Goal: Task Accomplishment & Management: Use online tool/utility

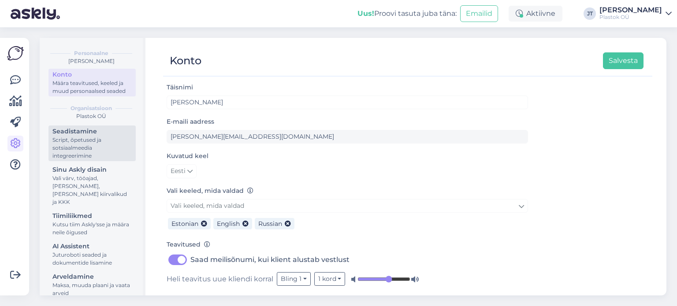
scroll to position [34, 0]
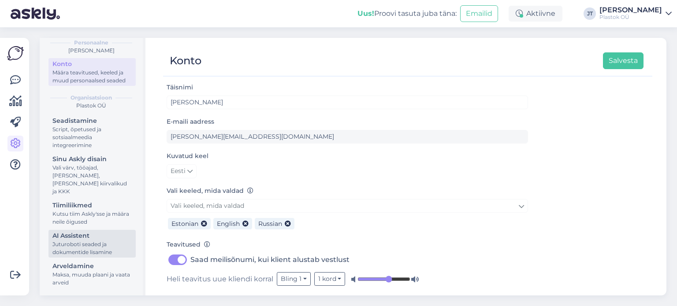
click at [80, 242] on div "Juturoboti seaded ja dokumentide lisamine" at bounding box center [91, 249] width 79 height 16
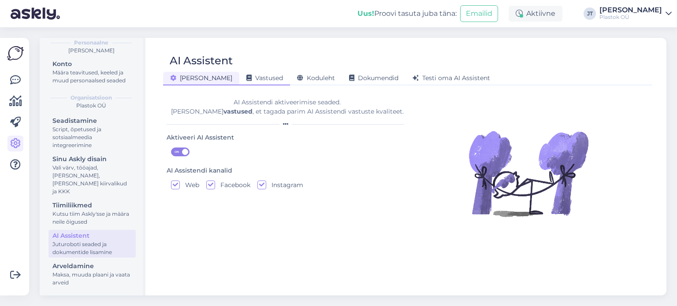
click at [246, 78] on span "Vastused" at bounding box center [264, 78] width 37 height 8
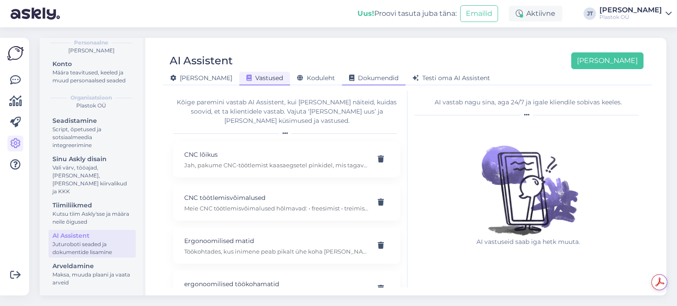
click at [349, 78] on span "Dokumendid" at bounding box center [373, 78] width 49 height 8
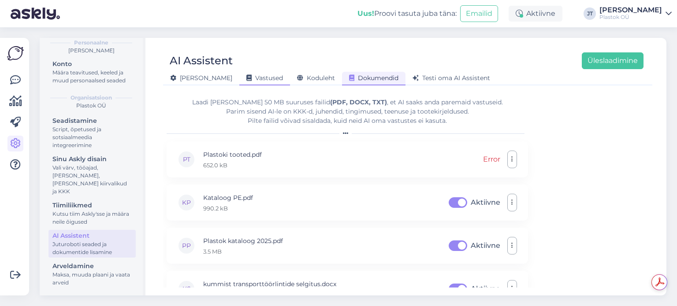
click at [246, 75] on span "Vastused" at bounding box center [264, 78] width 37 height 8
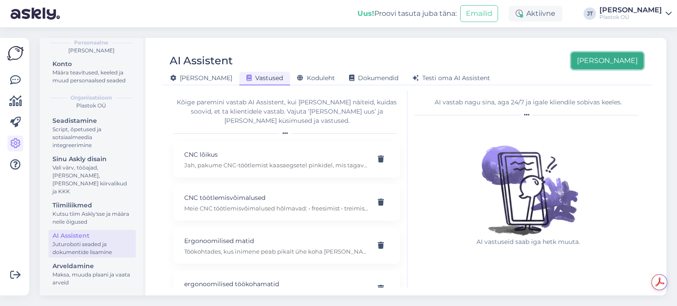
click at [626, 68] on button "[PERSON_NAME]" at bounding box center [607, 60] width 72 height 17
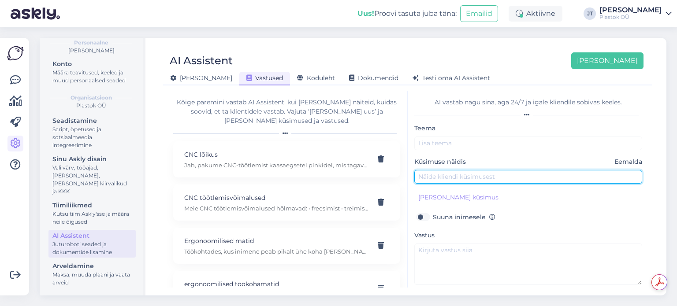
click at [450, 176] on input "text" at bounding box center [528, 177] width 228 height 14
paste input "Milliseid plastmaterjale te müüte?"
type input "Milliseid plastmaterjale te müüte?"
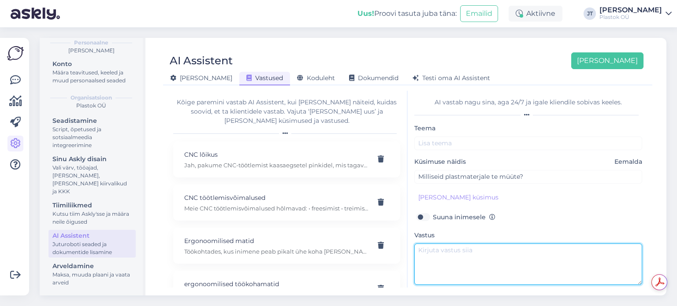
click at [442, 254] on textarea at bounding box center [528, 264] width 228 height 41
paste textarea "Meie valikus on PVC, PETG, PC, PMMA, PE (PE1000, PE500, PE300, PE100), PP, PA6,…"
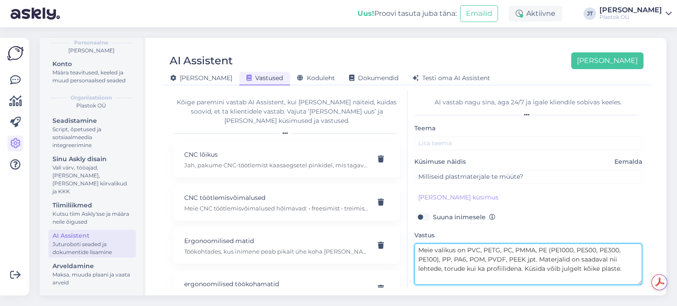
type textarea "Meie valikus on PVC, PETG, PC, PMMA, PE (PE1000, PE500, PE300, PE100), PP, PA6,…"
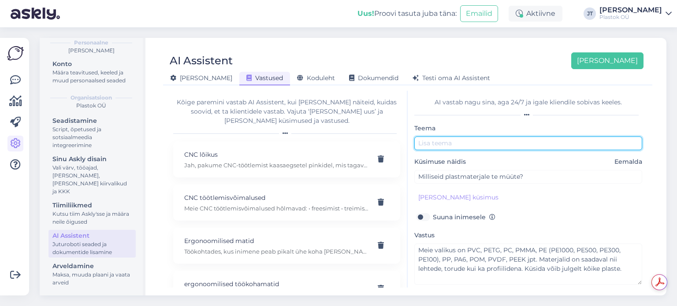
click at [431, 141] on input "text" at bounding box center [528, 144] width 228 height 14
paste input "Tooted ja materjalid"
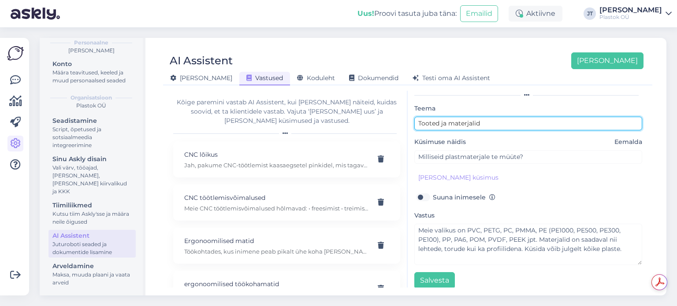
scroll to position [3, 0]
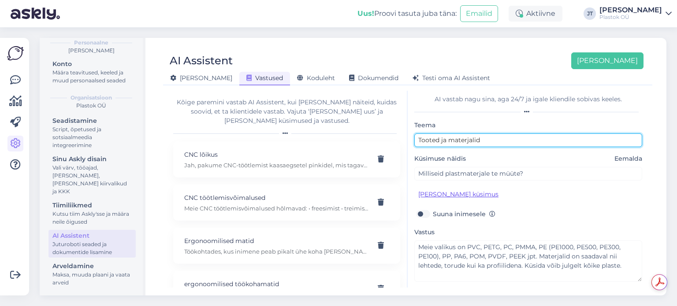
type input "Tooted ja materjalid"
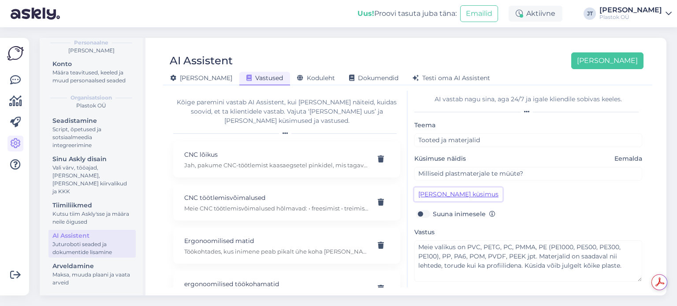
click at [467, 195] on button "[PERSON_NAME] küsimus" at bounding box center [458, 195] width 88 height 14
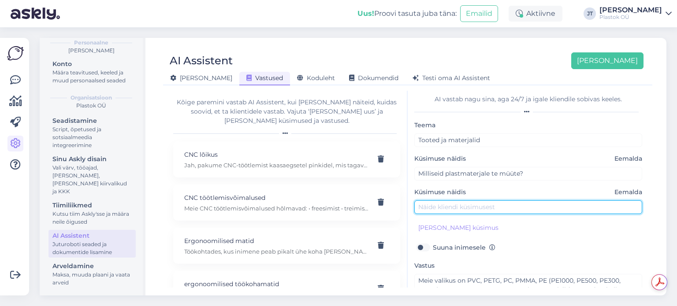
click at [449, 209] on input "text" at bounding box center [528, 208] width 228 height 14
type input "Missugust plasti tee müüte?"
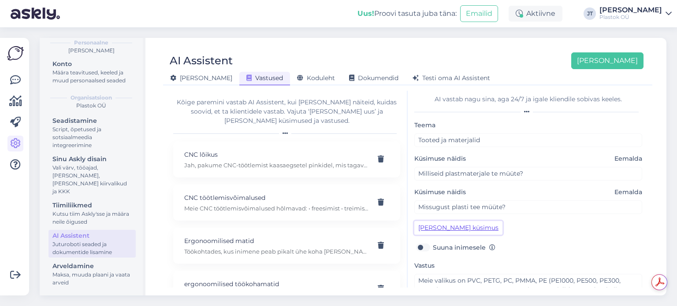
click at [460, 230] on button "[PERSON_NAME] küsimus" at bounding box center [458, 228] width 88 height 14
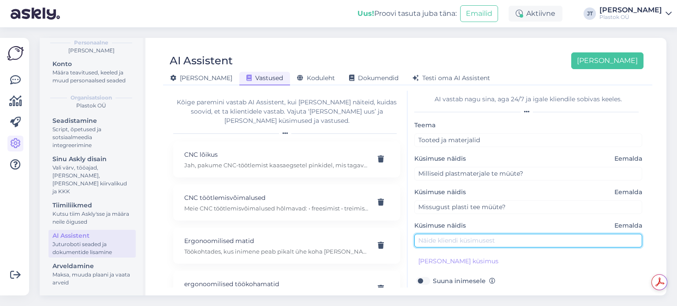
click at [451, 237] on input "text" at bounding box center [528, 241] width 228 height 14
type input "Missugust plastikut te müüte?"
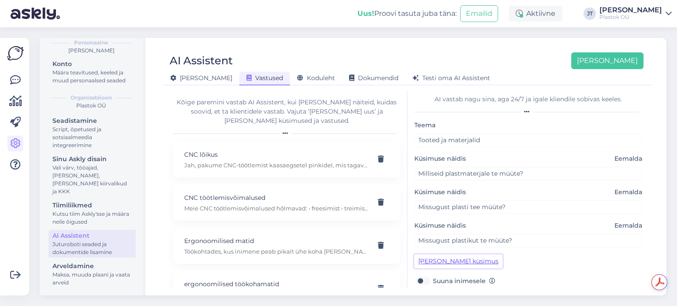
click at [466, 262] on button "[PERSON_NAME] küsimus" at bounding box center [458, 262] width 88 height 14
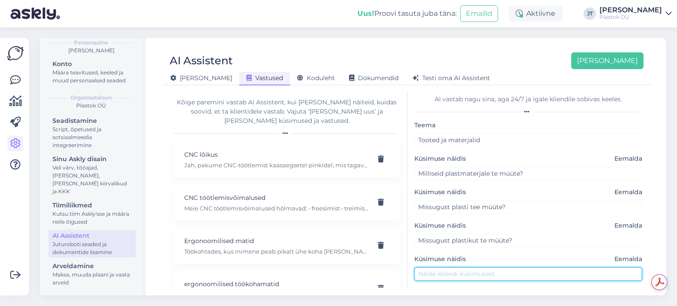
click at [444, 271] on input "text" at bounding box center [528, 275] width 228 height 14
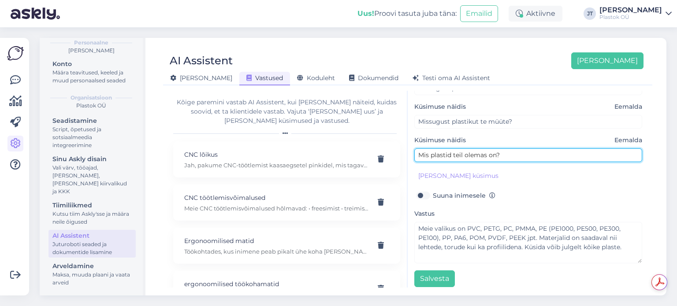
scroll to position [127, 0]
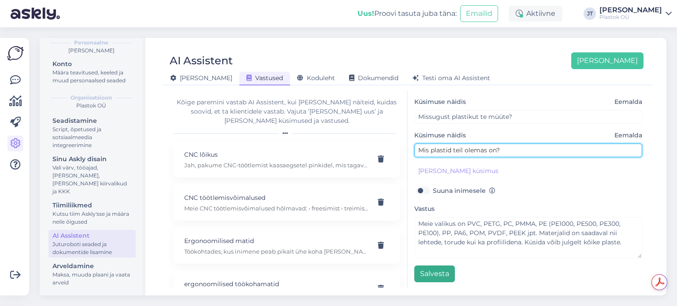
type input "Mis plastid teil olemas on?"
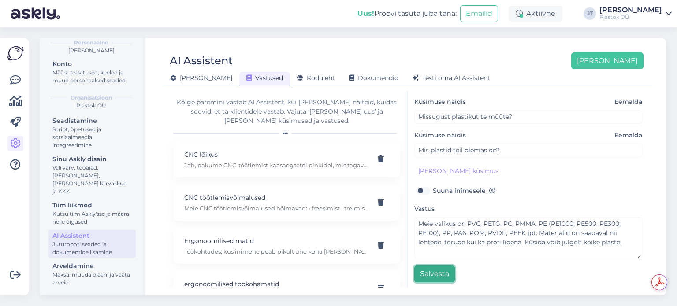
click at [436, 276] on button "Salvesta" at bounding box center [434, 274] width 41 height 17
click at [435, 272] on button "Salvesta" at bounding box center [434, 274] width 41 height 17
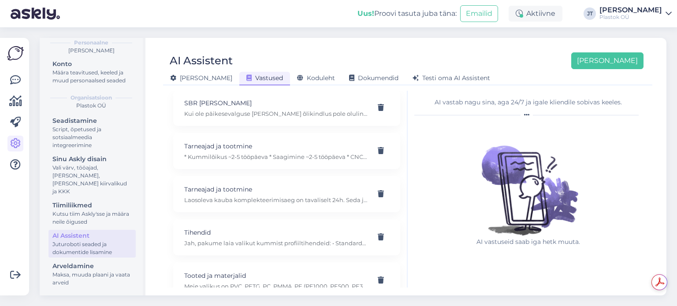
scroll to position [1854, 0]
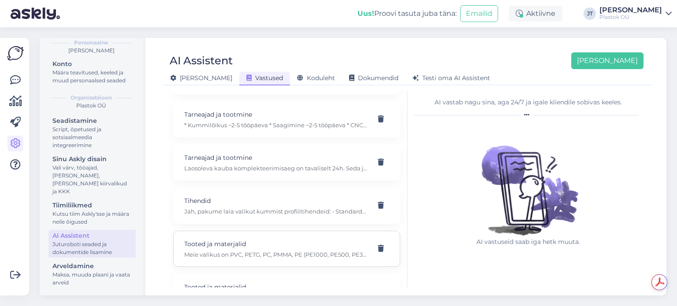
click at [261, 251] on p "Meie valikus on PVC, PETG, PC, PMMA, PE (PE1000, PE500, PE300, PE100), PP, PA6,…" at bounding box center [276, 255] width 184 height 8
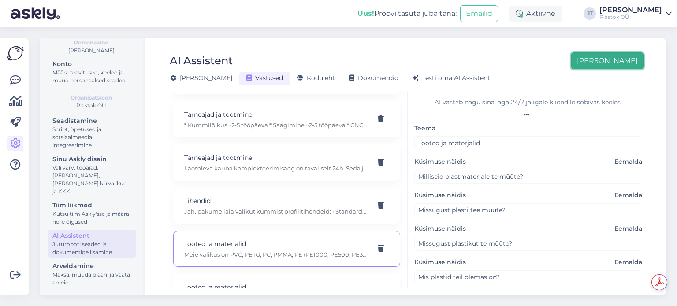
click at [638, 62] on button "[PERSON_NAME]" at bounding box center [607, 60] width 72 height 17
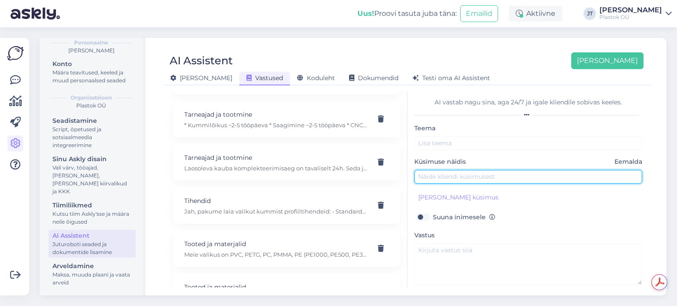
click at [444, 171] on input "text" at bounding box center [528, 177] width 228 height 14
paste input "Mis [PERSON_NAME] on PMMA-l ja PC-l?"
type input "Mis [PERSON_NAME] on PMMA-l ja PC-l?"
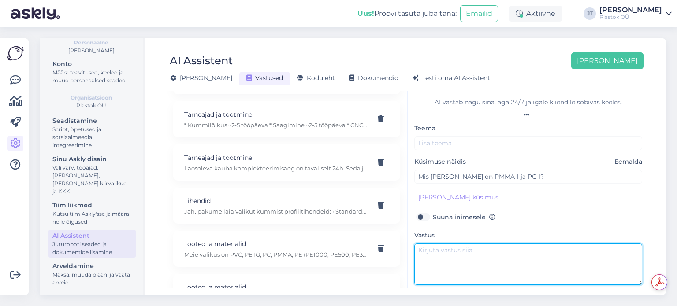
click at [434, 248] on textarea at bounding box center [528, 264] width 228 height 41
paste textarea "PMMA (akrüül, „pleksiklaas“) on väga hea läbipaistvusega ja UV-[PERSON_NAME], s…"
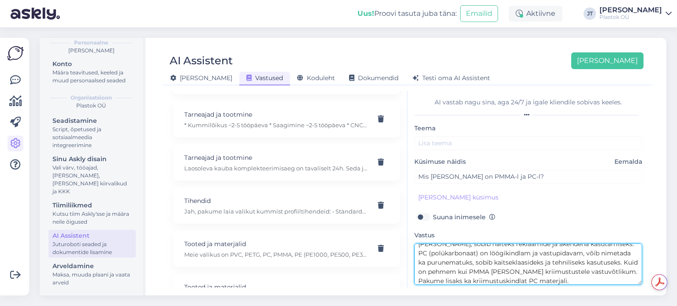
scroll to position [0, 0]
type textarea "PMMA (akrüül, „pleksiklaas“) on väga hea läbipaistvusega ja UV-[PERSON_NAME], s…"
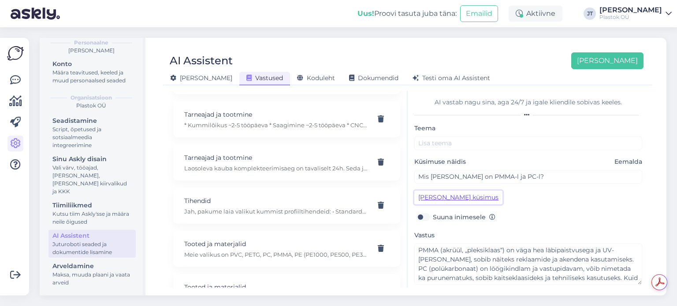
click at [437, 198] on button "[PERSON_NAME] küsimus" at bounding box center [458, 198] width 88 height 14
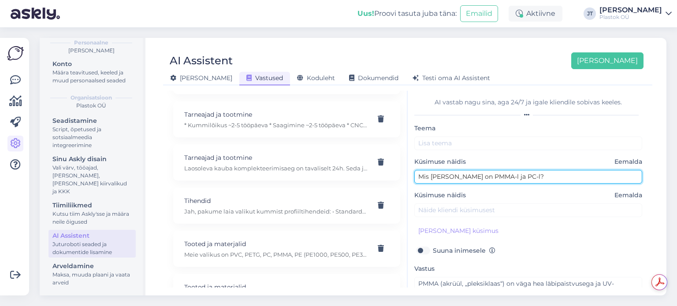
drag, startPoint x: 517, startPoint y: 179, endPoint x: 456, endPoint y: 176, distance: 60.9
click at [456, 176] on input "Mis [PERSON_NAME] on PMMA-l ja PC-l?" at bounding box center [528, 177] width 228 height 14
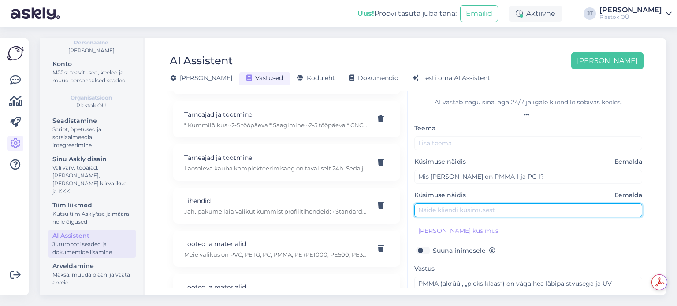
click at [446, 209] on input "text" at bounding box center [528, 211] width 228 height 14
paste input "PMMA-l ja PC-l?"
click at [420, 208] on input "PMMA-l ja PC-l?" at bounding box center [528, 211] width 228 height 14
click at [483, 211] on input "PMMA-l ja PC-l?" at bounding box center [528, 211] width 228 height 14
click at [443, 211] on input "PMMA-l ja PC-" at bounding box center [528, 211] width 228 height 14
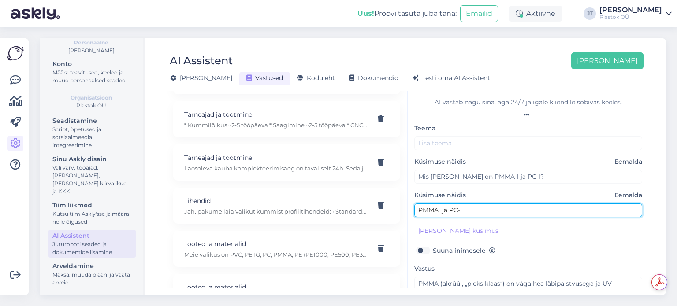
click at [474, 208] on input "PMMA ja PC-" at bounding box center [528, 211] width 228 height 14
click at [418, 207] on input "PMMA ja PC erinevused?" at bounding box center [528, 209] width 228 height 14
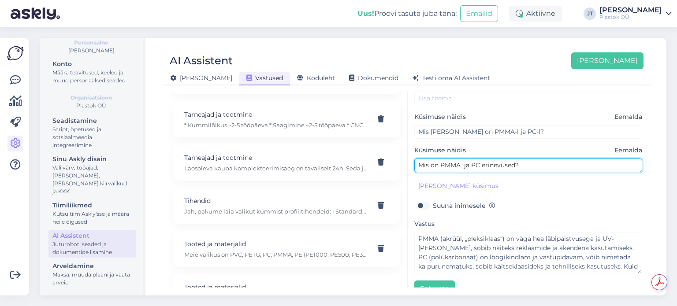
scroll to position [60, 0]
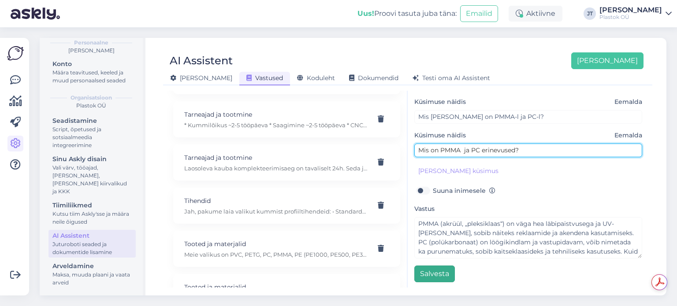
type input "Mis on PMMA ja PC erinevused?"
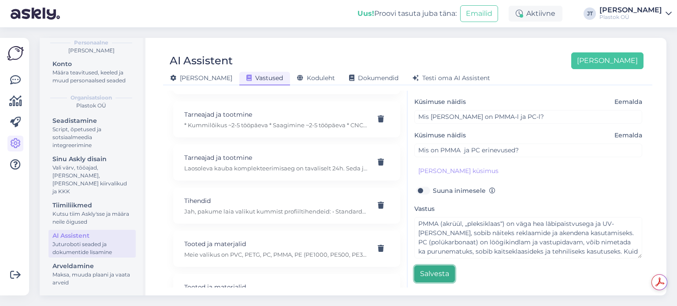
drag, startPoint x: 441, startPoint y: 275, endPoint x: 444, endPoint y: 256, distance: 19.3
click at [441, 275] on button "Salvesta" at bounding box center [434, 274] width 41 height 17
click at [433, 274] on button "Salvesta" at bounding box center [434, 274] width 41 height 17
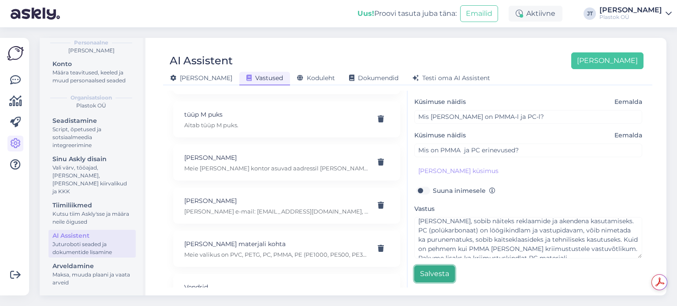
scroll to position [19, 0]
click at [443, 274] on button "Salvesta" at bounding box center [434, 274] width 41 height 17
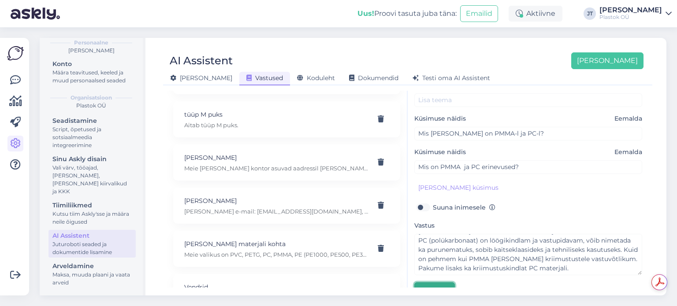
scroll to position [60, 0]
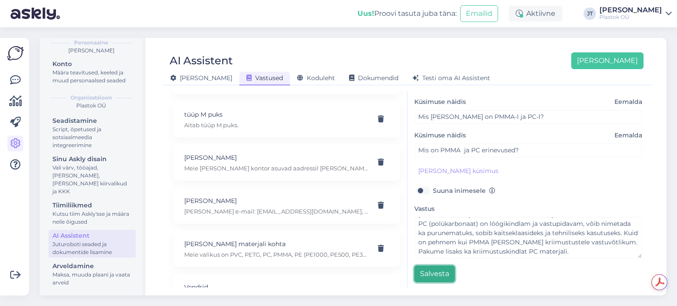
click at [444, 272] on button "Salvesta" at bounding box center [434, 274] width 41 height 17
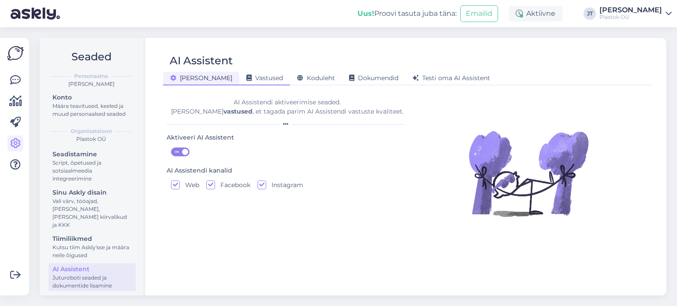
click at [246, 80] on span "Vastused" at bounding box center [264, 78] width 37 height 8
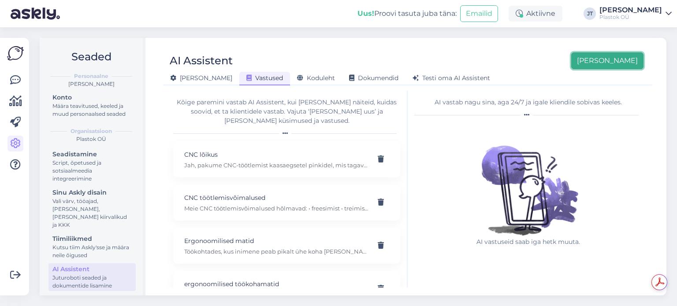
click at [622, 66] on button "[PERSON_NAME]" at bounding box center [607, 60] width 72 height 17
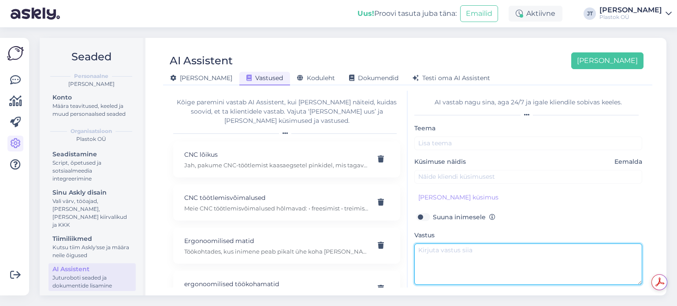
click at [434, 252] on textarea at bounding box center [528, 264] width 228 height 41
paste textarea "PMMA-l ja PC-l?"
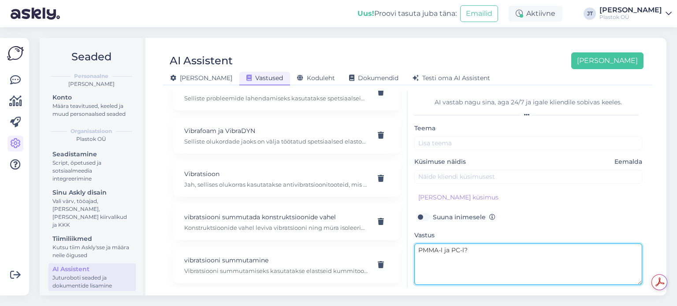
scroll to position [2511, 0]
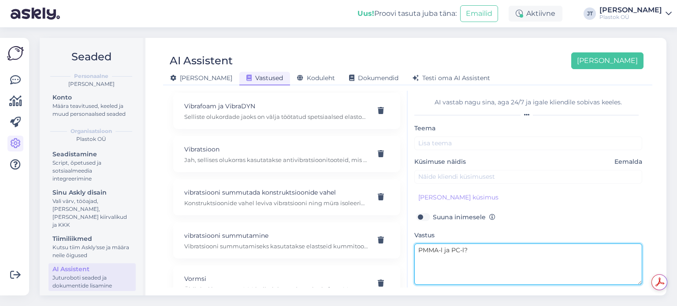
drag, startPoint x: 487, startPoint y: 261, endPoint x: 411, endPoint y: 261, distance: 75.8
click at [411, 261] on div "AI vastab nagu sina, aga 24/7 [PERSON_NAME] kliendile sobivas keeles. Teema Küs…" at bounding box center [528, 189] width 241 height 197
paste textarea "(akrüül, „pleksiklaas“) on väga hea läbipaistvusega ja UV-[PERSON_NAME], sobib …"
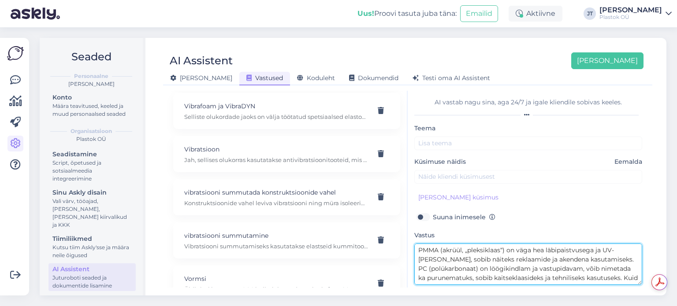
scroll to position [15, 0]
type textarea "PMMA (akrüül, „pleksiklaas“) on väga hea läbipaistvusega ja UV-[PERSON_NAME], s…"
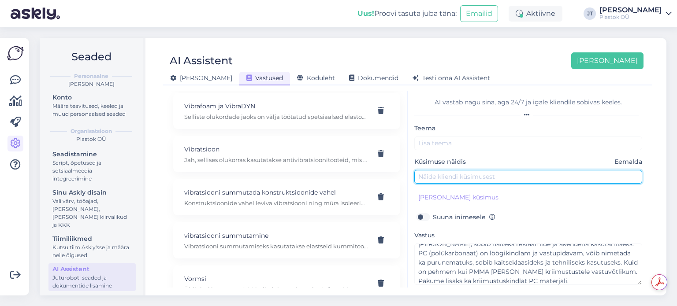
click at [448, 181] on input "text" at bounding box center [528, 177] width 228 height 14
paste input "Mis [PERSON_NAME] on PMMA-l ja PC-l?"
type input "Mis [PERSON_NAME] on PMMA-l ja PC-l?"
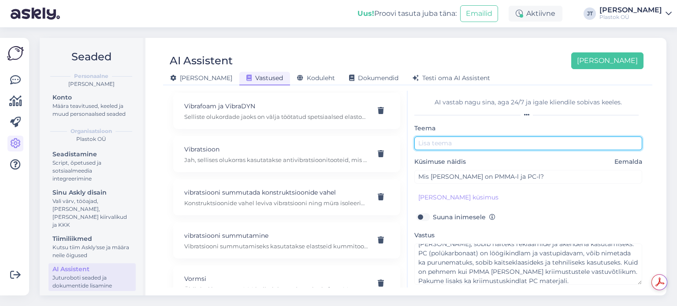
click at [457, 147] on input "text" at bounding box center [528, 144] width 228 height 14
paste input "Mis [PERSON_NAME] on PMMA-l ja PC-l?"
drag, startPoint x: 458, startPoint y: 142, endPoint x: 380, endPoint y: 139, distance: 78.1
click at [380, 139] on div "Kõige paremini vastab AI Assistent, kui [PERSON_NAME] näiteid, kuidas soovid, e…" at bounding box center [408, 189] width 482 height 197
click at [443, 142] on input "PMMA-l ja PC-l?" at bounding box center [528, 144] width 228 height 14
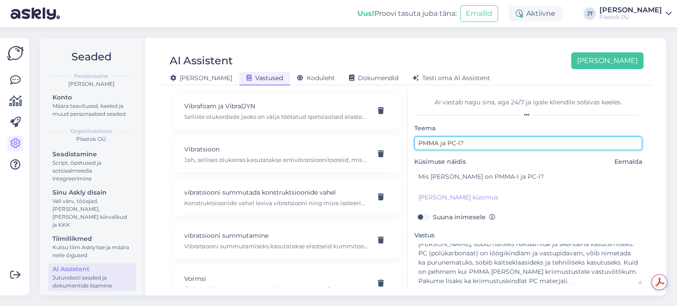
click at [473, 143] on input "PMMA ja PC-l?" at bounding box center [528, 144] width 228 height 14
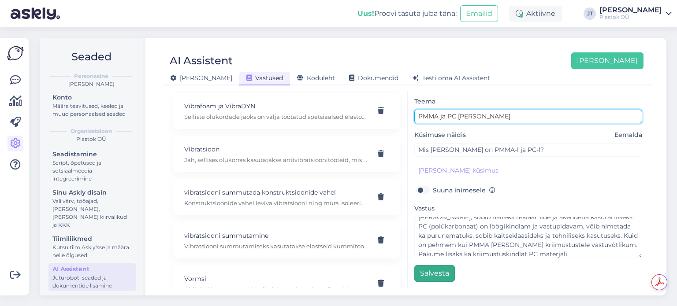
type input "PMMA ja PC [PERSON_NAME]"
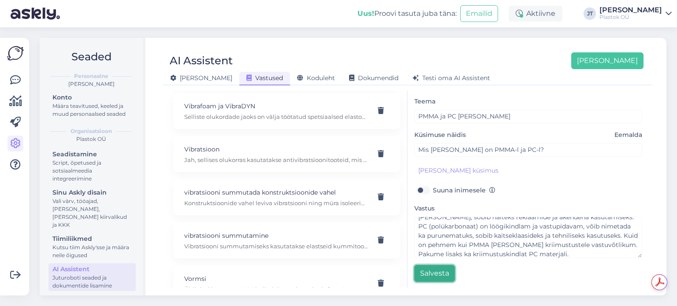
click at [430, 268] on button "Salvesta" at bounding box center [434, 273] width 41 height 17
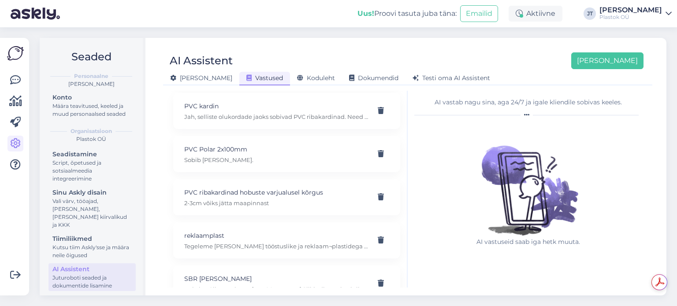
scroll to position [1517, 0]
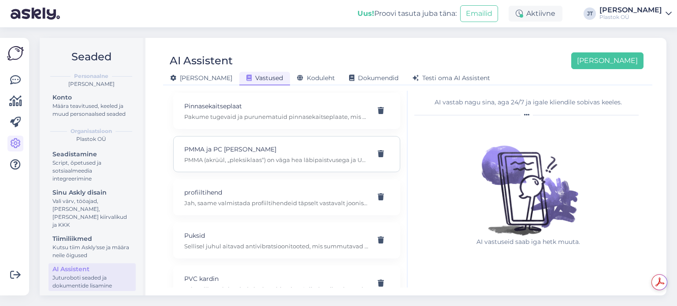
click at [276, 145] on p "PMMA ja PC [PERSON_NAME]" at bounding box center [276, 150] width 184 height 10
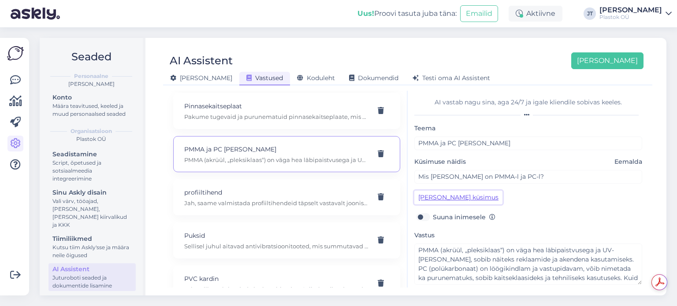
click at [464, 197] on button "[PERSON_NAME] küsimus" at bounding box center [458, 198] width 88 height 14
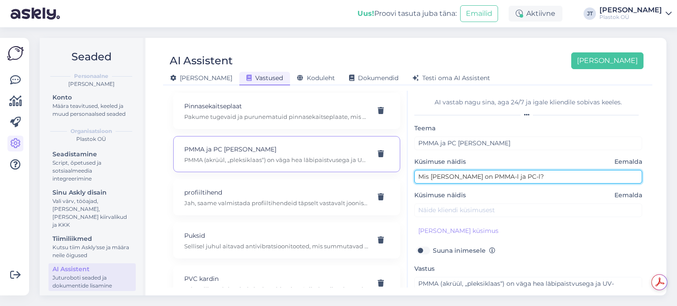
drag, startPoint x: 529, startPoint y: 176, endPoint x: 458, endPoint y: 175, distance: 71.0
click at [458, 175] on input "Mis [PERSON_NAME] on PMMA-l ja PC-l?" at bounding box center [528, 177] width 228 height 14
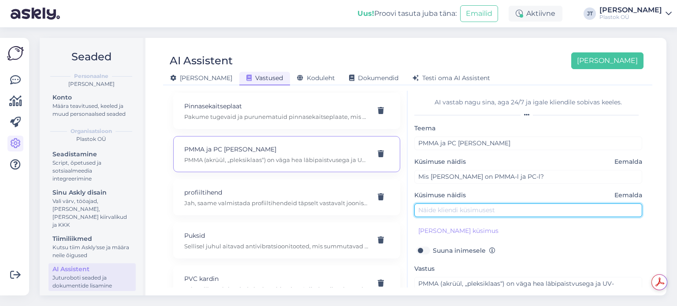
click at [454, 208] on input "text" at bounding box center [528, 211] width 228 height 14
paste input "PMMA-l ja PC-l?"
click at [444, 211] on input "PMMA-l ja PC-l?" at bounding box center [528, 211] width 228 height 14
click at [480, 209] on input "PMMA ja PC-l?" at bounding box center [528, 211] width 228 height 14
type input "PMMA ja PC erinevused?"
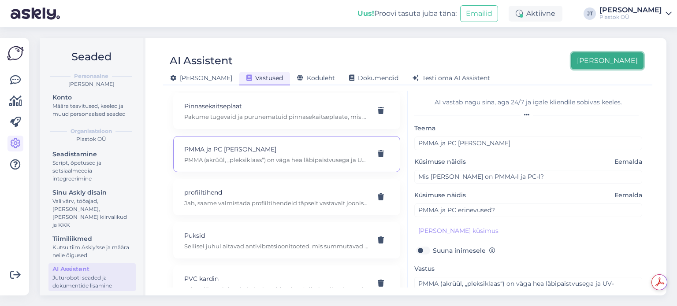
click at [623, 62] on button "[PERSON_NAME]" at bounding box center [607, 60] width 72 height 17
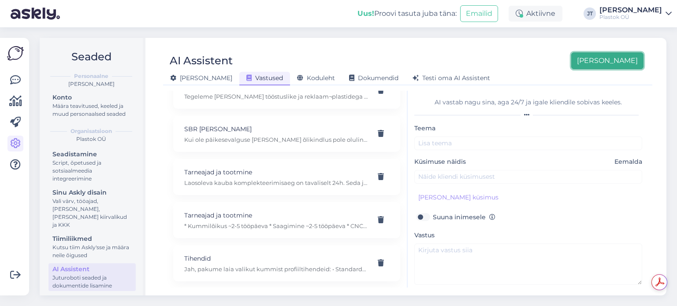
scroll to position [1862, 0]
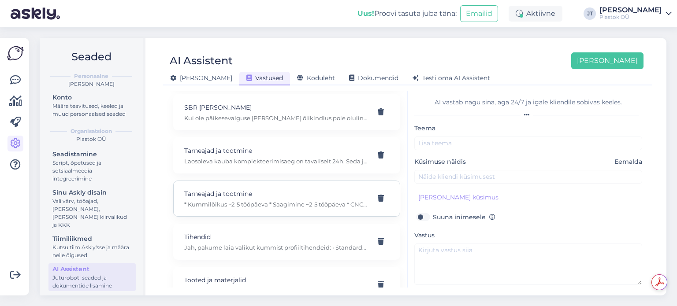
click at [223, 201] on p "* Kummilõikus ~2-5 tööpäeva * Saagimine ~2-5 tööpäeva * CNC-lõikus täpsustataks…" at bounding box center [276, 205] width 184 height 8
type input "PMMA ja PC [PERSON_NAME]"
type input "Mis [PERSON_NAME] on PMMA-l ja PC-l?"
type textarea "PMMA (akrüül, „pleksiklaas“) on väga hea läbipaistvusega ja UV-[PERSON_NAME], s…"
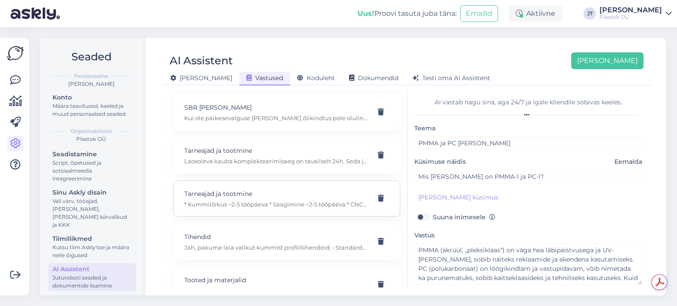
type input "Tarneajad ja tootmine"
type input "Kui kiiresti lõikustööd valmis saavad?"
type textarea "* Kummilõikus ~2-5 tööpäeva * Saagimine ~2-5 tööpäeva * CNC-lõikus täpsustataks…"
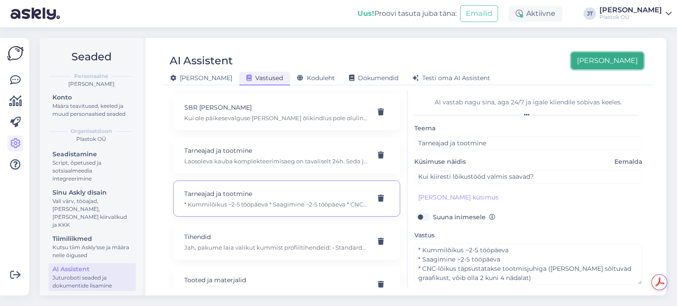
click at [632, 65] on button "[PERSON_NAME]" at bounding box center [607, 60] width 72 height 17
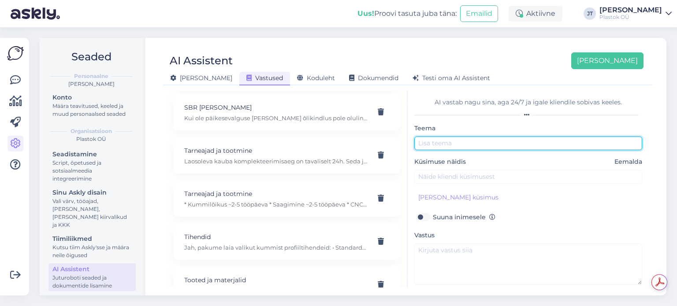
click at [455, 138] on input "text" at bounding box center [528, 144] width 228 height 14
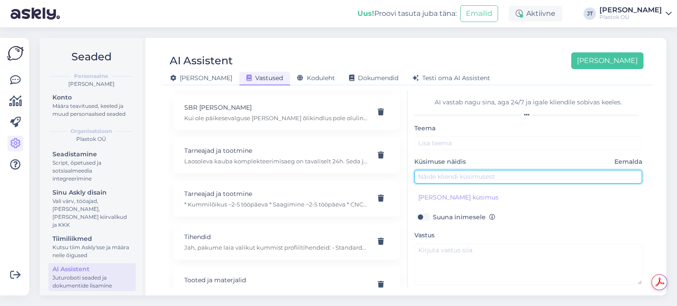
click at [446, 177] on input "text" at bounding box center [528, 177] width 228 height 14
paste input "Kas teil on toiduga kokkupuuteks sobivaid materjale?"
type input "Kas teil on toiduga kokkupuuteks sobivaid materjale?"
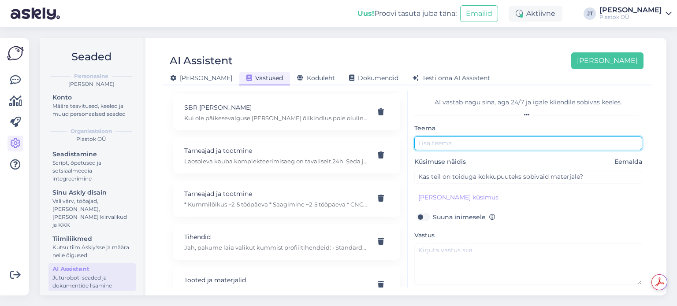
click at [461, 139] on input "text" at bounding box center [528, 144] width 228 height 14
type input "Toiduga kokkupuutumise materjal"
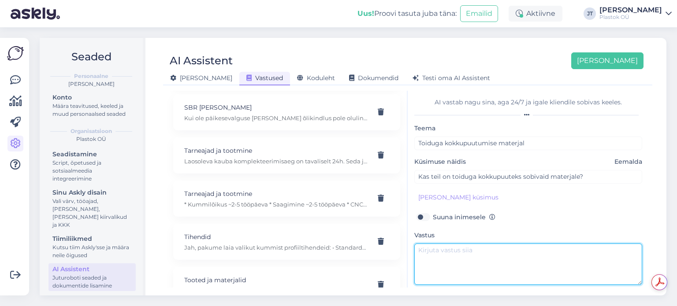
click at [441, 259] on textarea at bounding box center [528, 264] width 228 height 41
paste textarea "Jah, näiteks PE500 VIRGIN, PE1000 VIRGIN, PE300 natural, POM-C natural, PTFE ja…"
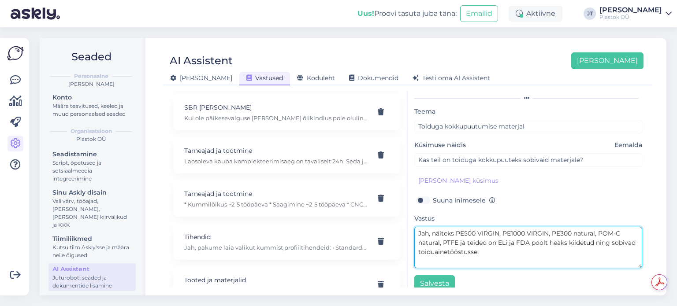
scroll to position [17, 0]
type textarea "Jah, näiteks PE500 VIRGIN, PE1000 VIRGIN, PE300 natural, POM-C natural, PTFE ja…"
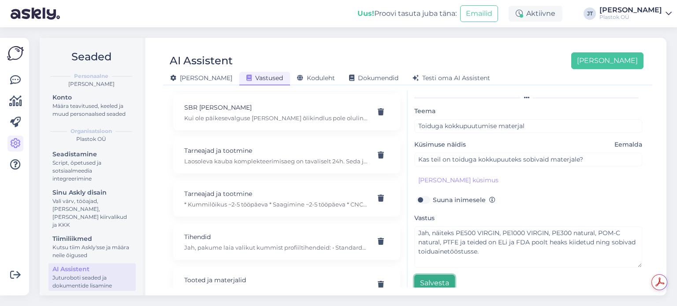
click at [436, 280] on button "Salvesta" at bounding box center [434, 283] width 41 height 17
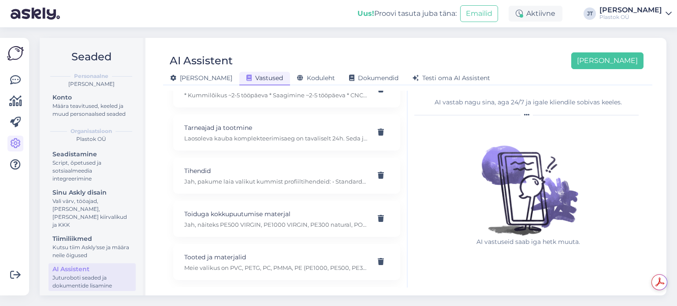
scroll to position [1906, 0]
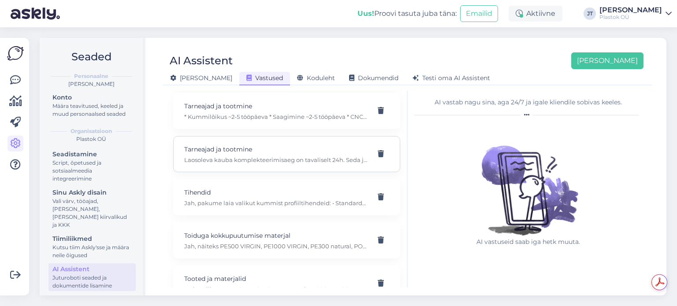
click at [245, 156] on p "Laosoleva kauba komplekteerimisaeg on tavaliselt 24h. Seda juhul kui toode [PER…" at bounding box center [276, 160] width 184 height 8
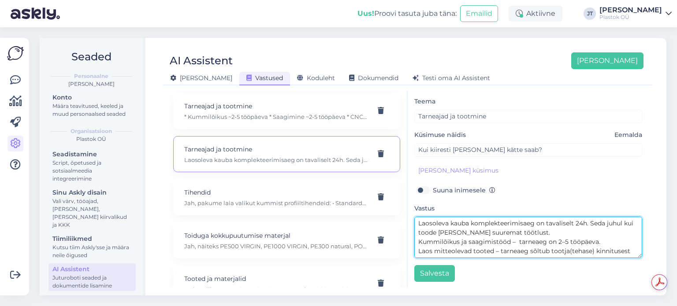
scroll to position [18, 0]
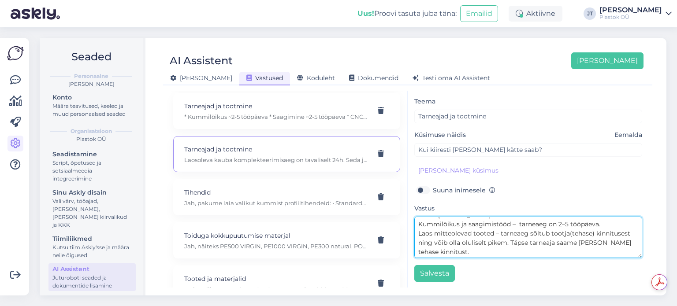
click at [566, 226] on textarea "Laosoleva kauba komplekteerimisaeg on tavaliselt 24h. Seda juhul kui toode [PER…" at bounding box center [528, 237] width 228 height 41
click at [605, 235] on textarea "Laosoleva kauba komplekteerimisaeg on tavaliselt 24h. Seda juhul kui toode [PER…" at bounding box center [528, 237] width 228 height 41
click at [605, 229] on textarea "Laosoleva kauba komplekteerimisaeg on tavaliselt 24h. Seda juhul kui toode [PER…" at bounding box center [528, 237] width 228 height 41
click at [600, 224] on textarea "Laosoleva kauba komplekteerimisaeg on tavaliselt 24h. Seda juhul kui toode [PER…" at bounding box center [528, 237] width 228 height 41
paste textarea "CNC-lõikus täpsustatakse tootmisjuhiga ([PERSON_NAME] sõltuvad graafikust)"
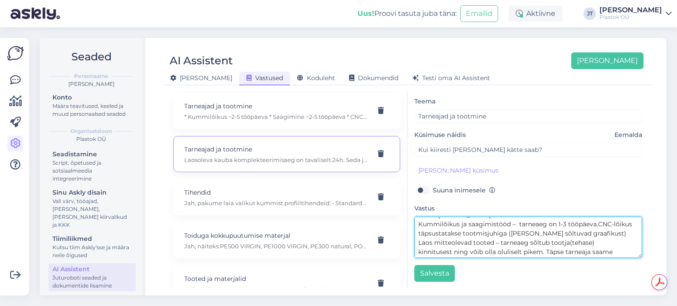
click at [596, 224] on textarea "Laosoleva kauba komplekteerimisaeg on tavaliselt 24h. Seda juhul kui toode [PER…" at bounding box center [528, 237] width 228 height 41
type textarea "Laosoleva kauba komplekteerimisaeg on tavaliselt 24h. Seda juhul kui toode [PER…"
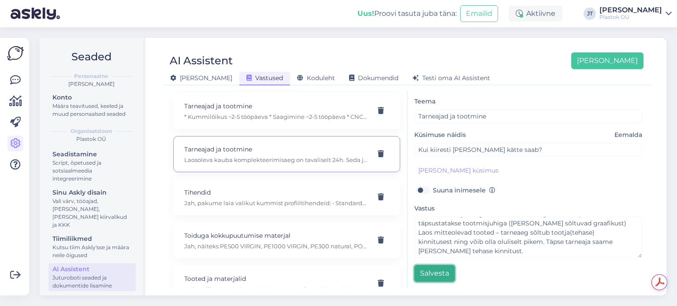
click at [434, 269] on button "Salvesta" at bounding box center [434, 273] width 41 height 17
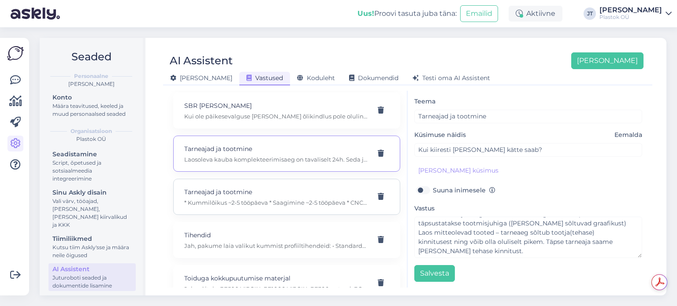
click at [261, 199] on p "* Kummilõikus ~2-5 tööpäeva * Saagimine ~2-5 tööpäeva * CNC-lõikus täpsustataks…" at bounding box center [276, 203] width 184 height 8
type input "Kui kiiresti lõikustööd valmis saavad?"
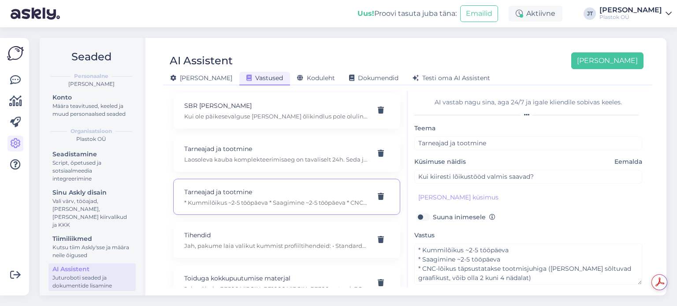
scroll to position [27, 0]
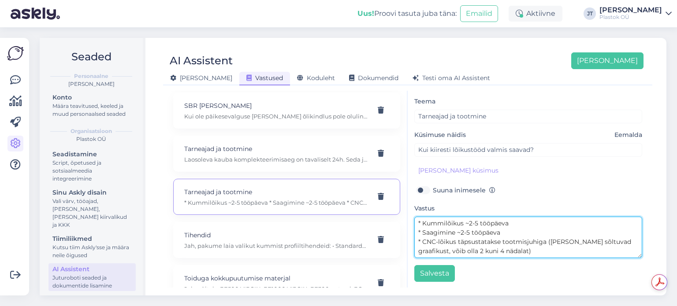
click at [471, 225] on textarea "* Kummilõikus ~2-5 tööpäeva * Saagimine ~2-5 tööpäeva * CNC-lõikus täpsustataks…" at bounding box center [528, 237] width 228 height 41
click at [462, 232] on textarea "* Kummilõikus ~1-3 tööpäeva * Saagimine ~2-5 tööpäeva * CNC-lõikus täpsustataks…" at bounding box center [528, 237] width 228 height 41
type textarea "* Kummilõikus ~1-3 tööpäeva * Saagimine ~-5 tööpäeva * CNC-lõikus täpsustatakse…"
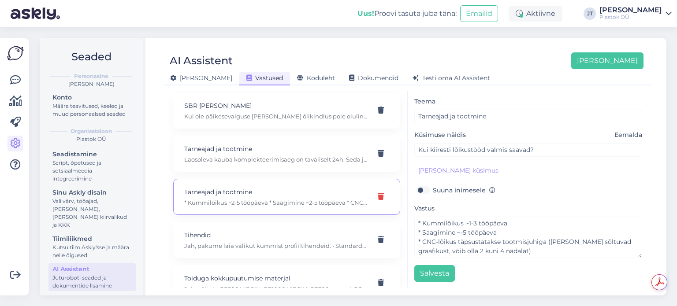
click at [378, 194] on icon at bounding box center [381, 197] width 6 height 7
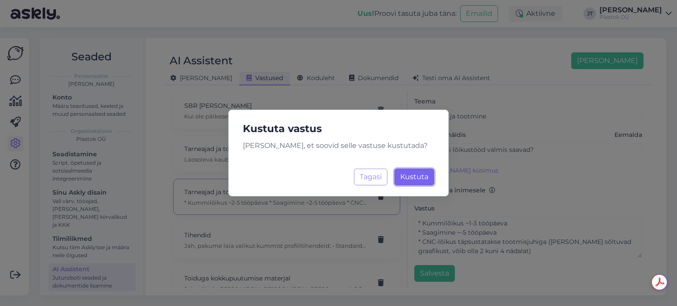
click at [402, 179] on span "Kustuta" at bounding box center [414, 177] width 28 height 8
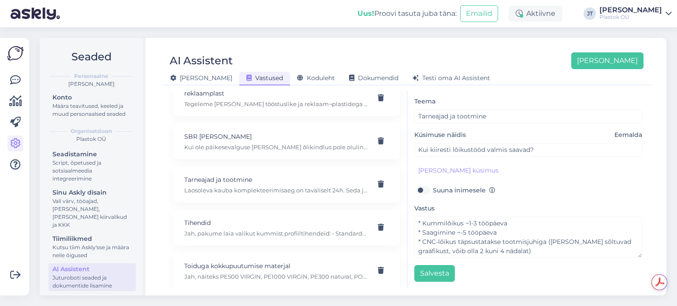
scroll to position [1827, 0]
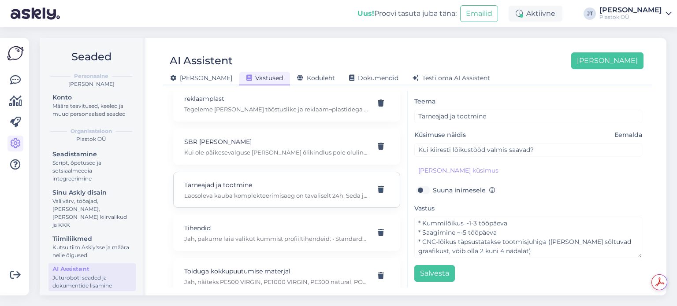
click at [252, 192] on p "Laosoleva kauba komplekteerimisaeg on tavaliselt 24h. Seda juhul kui toode [PER…" at bounding box center [276, 196] width 184 height 8
type input "Kui kiiresti [PERSON_NAME] kätte saab?"
type textarea "Laosoleva kauba komplekteerimisaeg on tavaliselt 24h. Seda juhul kui toode [PER…"
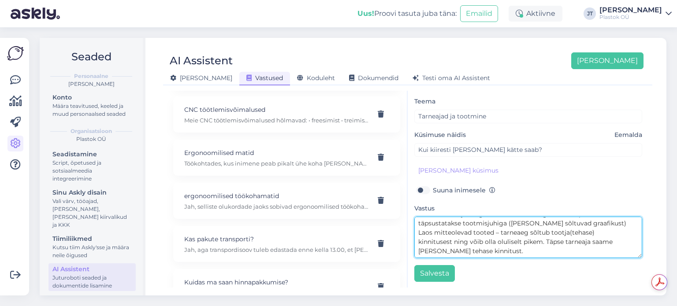
scroll to position [0, 0]
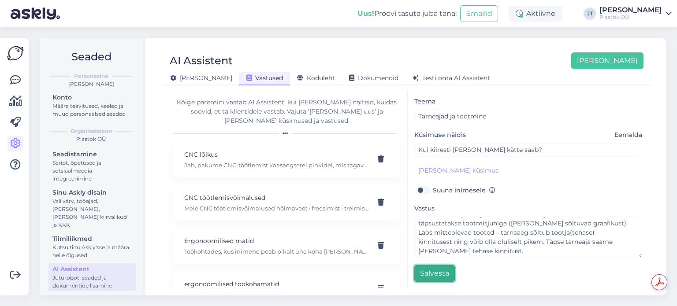
click at [439, 270] on button "Salvesta" at bounding box center [434, 273] width 41 height 17
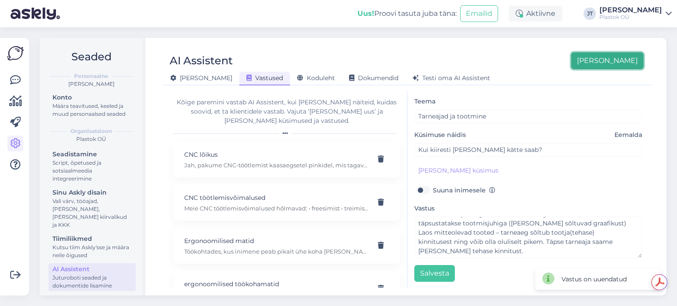
click at [618, 58] on button "[PERSON_NAME]" at bounding box center [607, 60] width 72 height 17
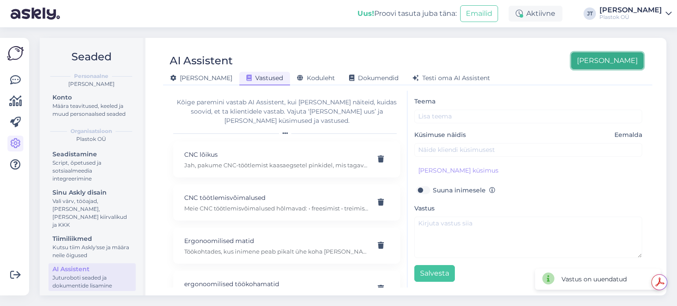
click at [613, 60] on button "[PERSON_NAME]" at bounding box center [607, 60] width 72 height 17
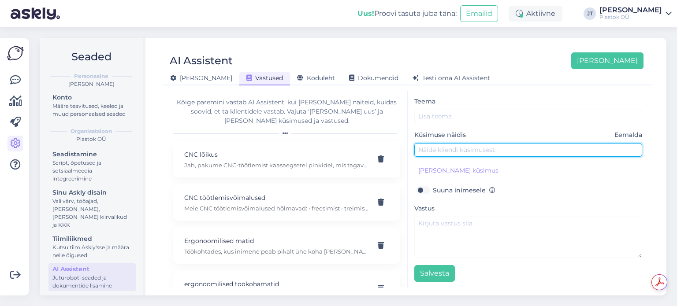
click at [442, 149] on input "text" at bounding box center [528, 150] width 228 height 14
paste input "Kas pakute transporti?"
type input "Kas pakute transporti?"
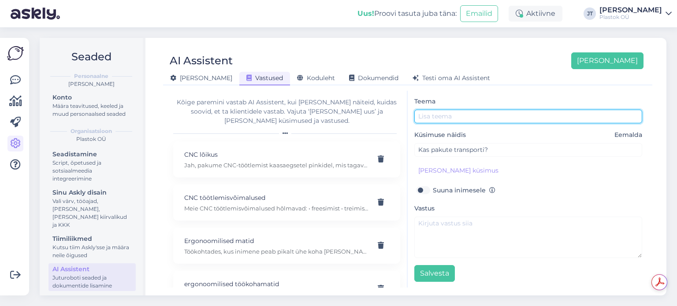
click at [439, 117] on input "text" at bounding box center [528, 117] width 228 height 14
type input "transport"
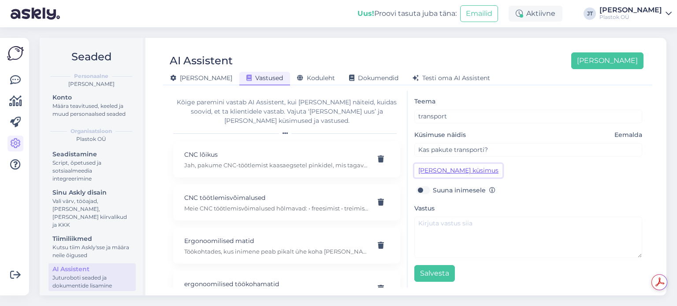
click at [443, 173] on button "[PERSON_NAME] küsimus" at bounding box center [458, 171] width 88 height 14
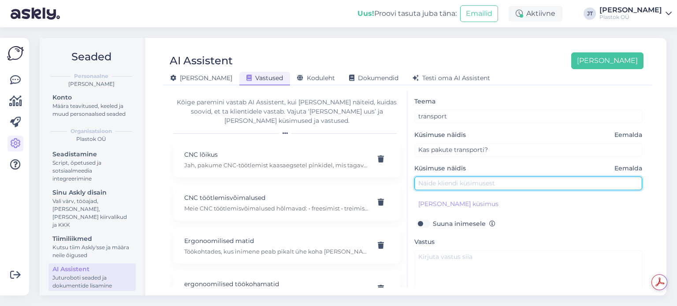
click at [436, 185] on input "text" at bounding box center [528, 184] width 228 height 14
type input "Kas teilt saab ka transporti tellida?"
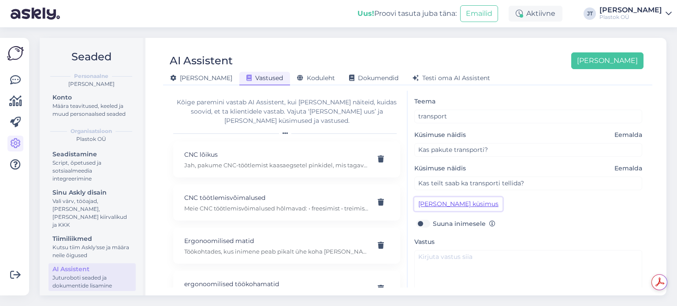
click at [423, 204] on button "[PERSON_NAME] küsimus" at bounding box center [458, 204] width 88 height 14
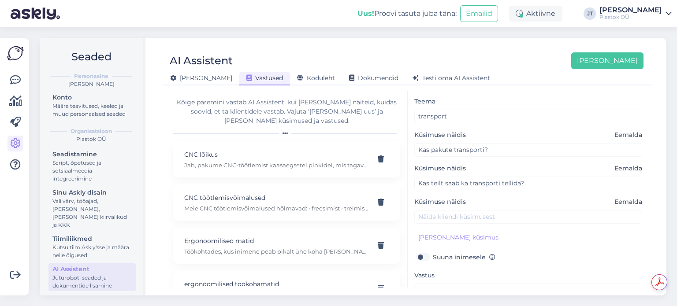
click at [434, 223] on div "Teema transport Küsimuse näidis Eemalda Kas pakute transporti? Küsimuse näidis …" at bounding box center [528, 222] width 228 height 253
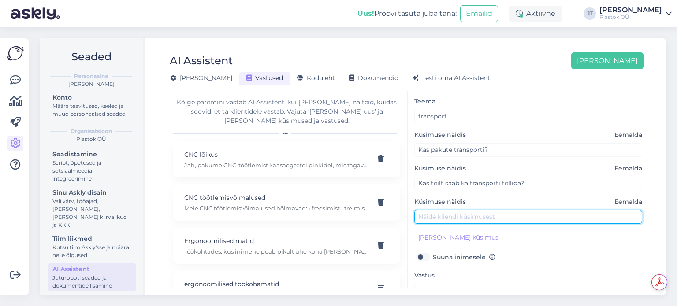
click at [434, 219] on input "text" at bounding box center [528, 217] width 228 height 14
type input "Transporti pakute?"
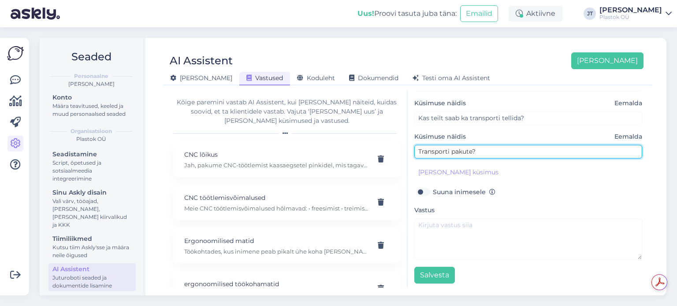
scroll to position [93, 0]
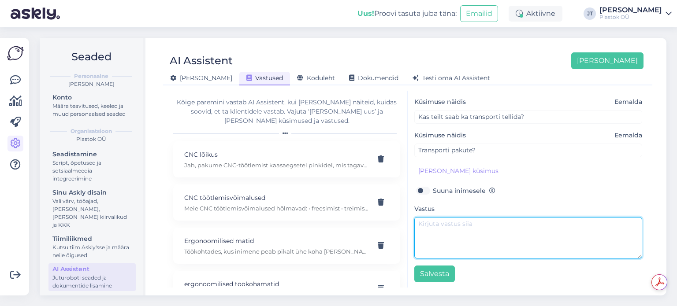
click at [450, 221] on textarea at bounding box center [528, 237] width 228 height 41
paste textarea "Jah, aga transpordisoov tuleb edastada enne kella 13.00, et [PERSON_NAME] jõuak…"
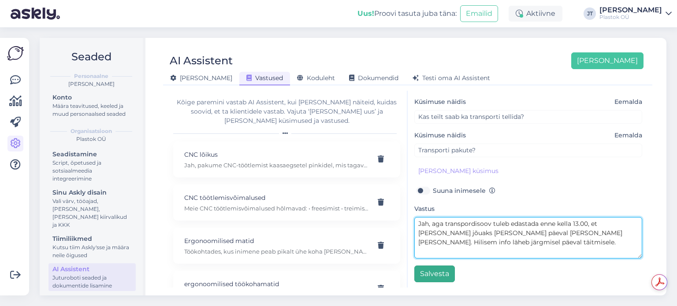
type textarea "Jah, aga transpordisoov tuleb edastada enne kella 13.00, et [PERSON_NAME] jõuak…"
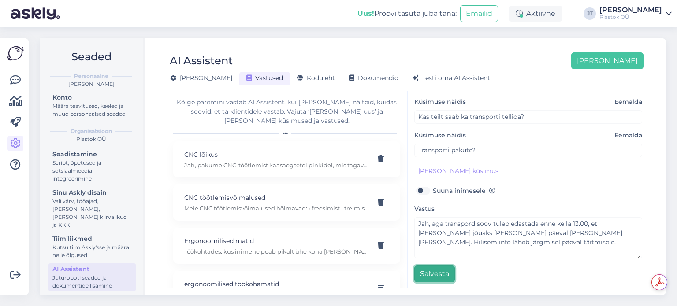
click at [438, 273] on button "Salvesta" at bounding box center [434, 274] width 41 height 17
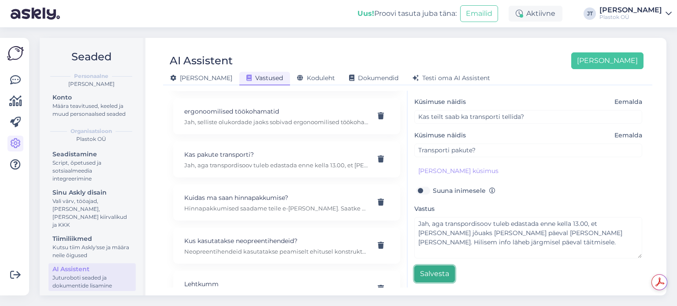
click at [433, 272] on button "Salvesta" at bounding box center [434, 274] width 41 height 17
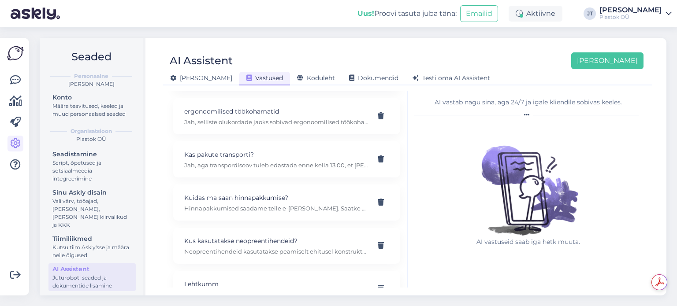
scroll to position [0, 0]
click at [617, 61] on button "[PERSON_NAME]" at bounding box center [607, 60] width 72 height 17
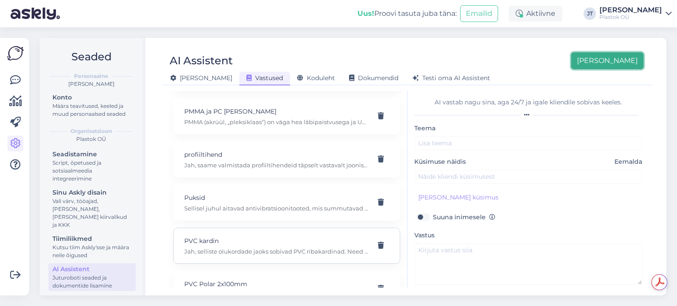
scroll to position [2246, 0]
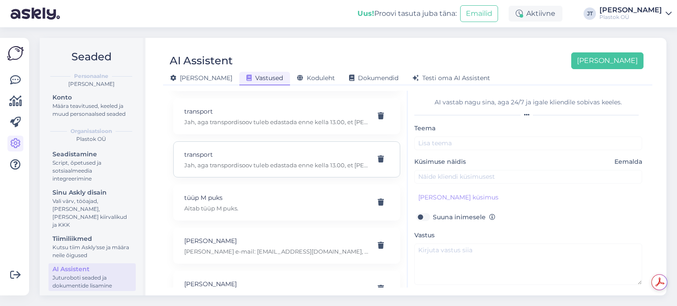
click at [251, 161] on p "Jah, aga transpordisoov tuleb edastada enne kella 13.00, et [PERSON_NAME] jõuak…" at bounding box center [276, 165] width 184 height 8
type input "Tarneajad ja tootmine"
type input "Kui kiiresti [PERSON_NAME] kätte saab?"
type textarea "Laosoleva kauba komplekteerimisaeg on tavaliselt 24h. Seda juhul kui toode [PER…"
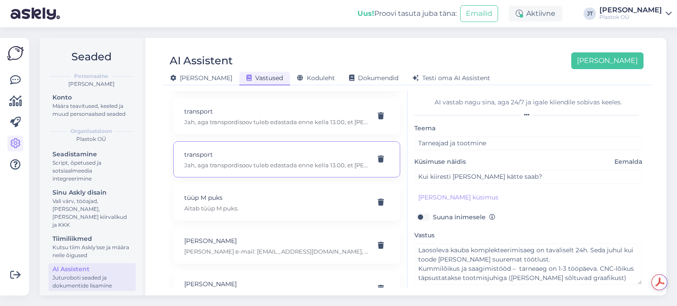
type input "transport"
type input "Kas pakute transporti?"
type textarea "Jah, aga transpordisoov tuleb edastada enne kella 13.00, et [PERSON_NAME] jõuak…"
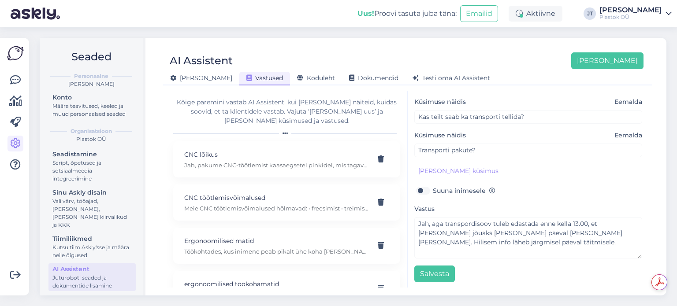
scroll to position [173, 0]
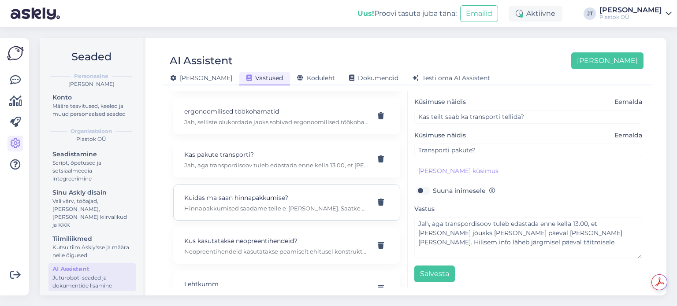
click at [281, 205] on p "Hinnapakkumised saadame teile e-[PERSON_NAME]. Saatke oma soov [EMAIL_ADDRESS][…" at bounding box center [276, 209] width 184 height 8
type input "Kuidas ma saan hinnapakkumise?"
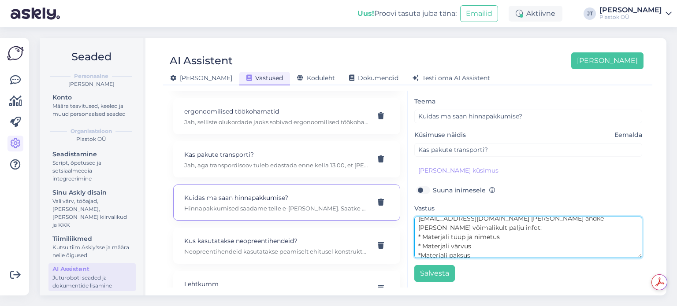
scroll to position [18, 0]
click at [538, 255] on textarea "Hinnapakkumised saadame teile e-[PERSON_NAME]. Saatke oma soov [EMAIL_ADDRESS][…" at bounding box center [528, 237] width 228 height 41
paste textarea "Hinnapakkumised edastatakse ainult läbi müügiosakonna [PERSON_NAME] tarkvara, E…"
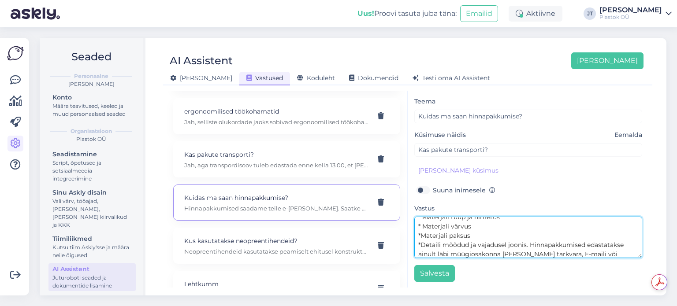
click at [529, 236] on textarea "Hinnapakkumised saadame teile e-[PERSON_NAME]. Saatke oma soov [EMAIL_ADDRESS][…" at bounding box center [528, 237] width 228 height 41
type textarea "Hinnapakkumised saadame teile e-[PERSON_NAME]. Saatke oma soov [EMAIL_ADDRESS][…"
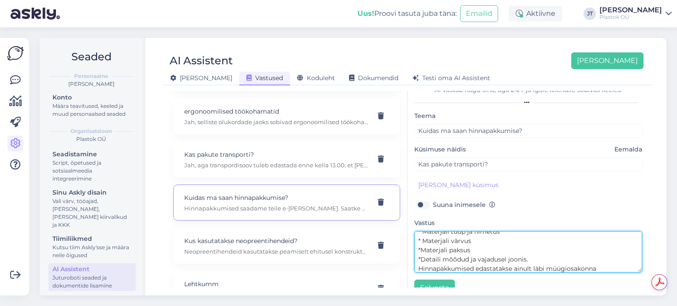
scroll to position [0, 0]
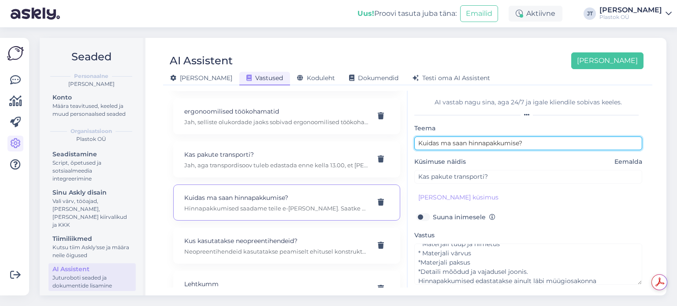
drag, startPoint x: 541, startPoint y: 138, endPoint x: 412, endPoint y: 144, distance: 129.3
click at [412, 144] on div "AI vastab nagu sina, aga 24/7 [PERSON_NAME] kliendile sobivas keeles. [PERSON_N…" at bounding box center [528, 189] width 241 height 197
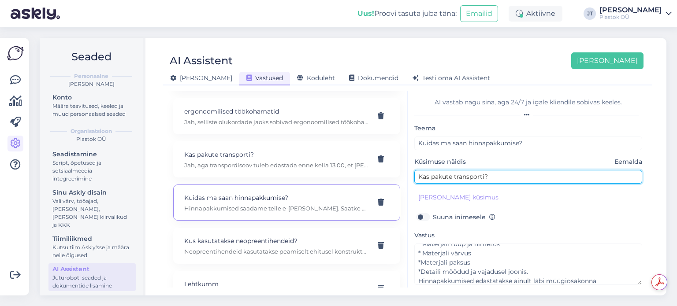
drag, startPoint x: 481, startPoint y: 174, endPoint x: 388, endPoint y: 172, distance: 93.5
click at [388, 172] on div "Kõige paremini vastab AI Assistent, kui [PERSON_NAME] näiteid, kuidas soovid, e…" at bounding box center [408, 189] width 482 height 197
paste input "uidas ma saan hinnapakkumise"
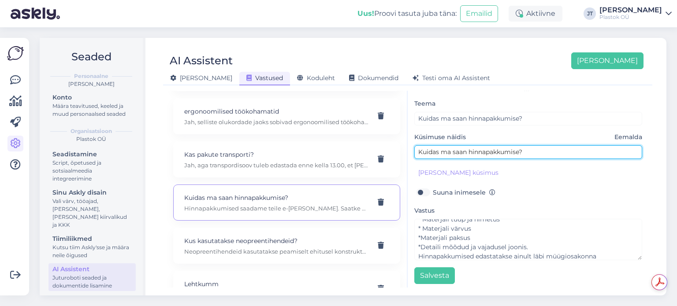
scroll to position [27, 0]
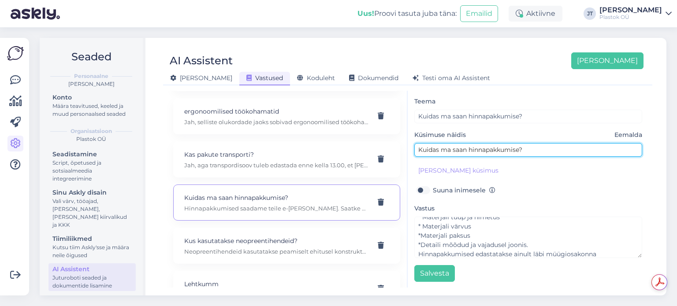
type input "Kuidas ma saan hinnapakkumise?"
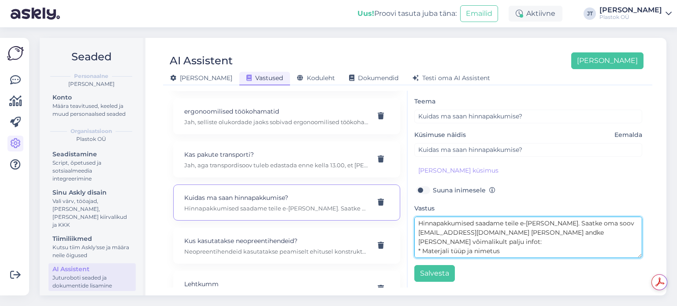
scroll to position [0, 0]
click at [627, 229] on textarea "Hinnapakkumised saadame teile e-[PERSON_NAME]. Saatke oma soov [EMAIL_ADDRESS][…" at bounding box center [528, 237] width 228 height 41
paste textarea "Materjali tüüp ja nimetus - kui ei tea, siis mille jaoks seda kasutada soovite.…"
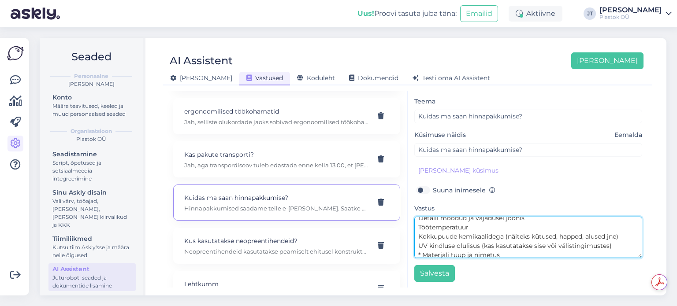
scroll to position [97, 0]
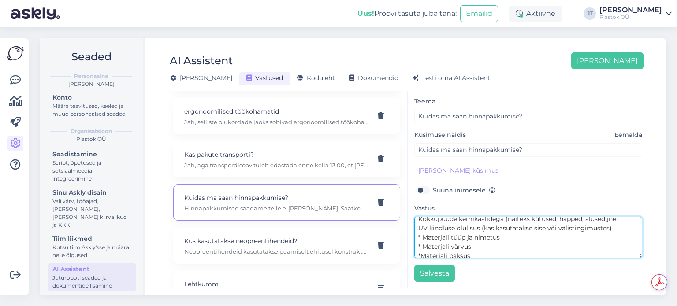
drag, startPoint x: 473, startPoint y: 245, endPoint x: 413, endPoint y: 229, distance: 61.6
click at [413, 229] on div "AI vastab nagu sina, aga 24/7 [PERSON_NAME] kliendile sobivas keeles. [PERSON_N…" at bounding box center [528, 189] width 241 height 197
drag, startPoint x: 528, startPoint y: 236, endPoint x: 418, endPoint y: 234, distance: 110.2
click at [418, 234] on textarea "Hinnapakkumised saadame teile e-[PERSON_NAME]. Saatke oma soov [EMAIL_ADDRESS][…" at bounding box center [528, 237] width 228 height 41
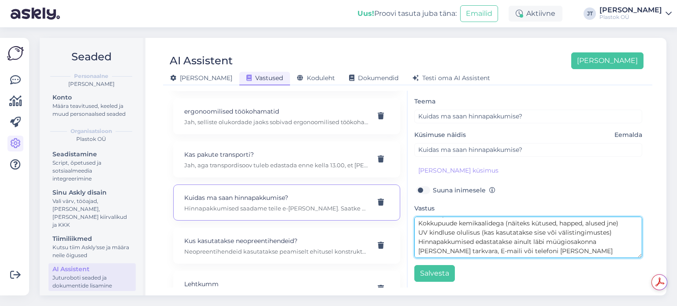
scroll to position [83, 0]
click at [418, 234] on textarea "Hinnapakkumised saadame teile e-[PERSON_NAME]. Saatke oma soov [EMAIL_ADDRESS][…" at bounding box center [528, 237] width 228 height 41
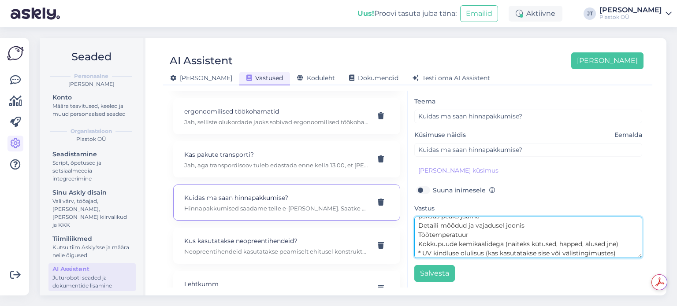
scroll to position [65, 0]
click at [419, 240] on textarea "Hinnapakkumised saadame teile e-[PERSON_NAME]. Saatke oma soov [EMAIL_ADDRESS][…" at bounding box center [528, 237] width 228 height 41
click at [418, 229] on textarea "Hinnapakkumised saadame teile e-[PERSON_NAME]. Saatke oma soov [EMAIL_ADDRESS][…" at bounding box center [528, 237] width 228 height 41
click at [418, 220] on textarea "Hinnapakkumised saadame teile e-[PERSON_NAME]. Saatke oma soov [EMAIL_ADDRESS][…" at bounding box center [528, 237] width 228 height 41
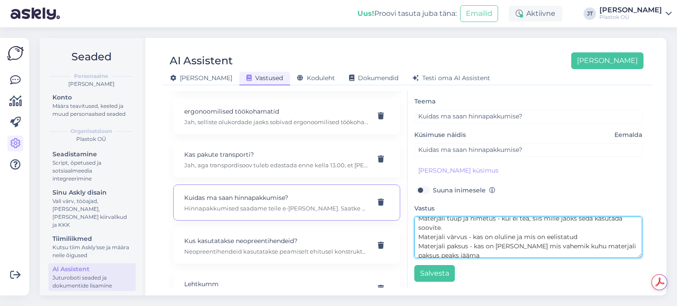
scroll to position [30, 0]
click at [418, 240] on textarea "Hinnapakkumised saadame teile e-[PERSON_NAME]. Saatke oma soov [EMAIL_ADDRESS][…" at bounding box center [528, 237] width 228 height 41
click at [418, 230] on textarea "Hinnapakkumised saadame teile e-[PERSON_NAME]. Saatke oma soov [EMAIL_ADDRESS][…" at bounding box center [528, 237] width 228 height 41
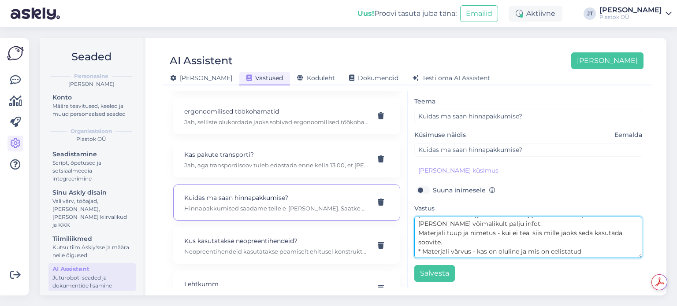
scroll to position [12, 0]
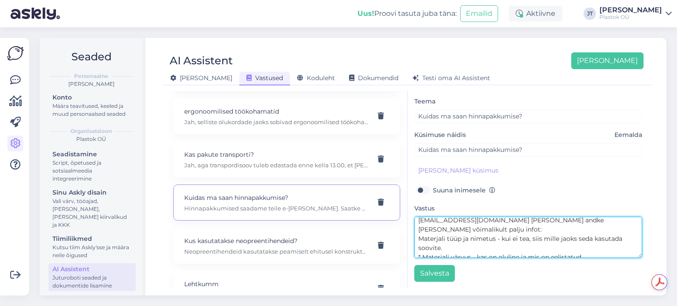
click at [421, 228] on textarea "Hinnapakkumised saadame teile e-[PERSON_NAME]. Saatke oma soov [EMAIL_ADDRESS][…" at bounding box center [528, 237] width 228 height 41
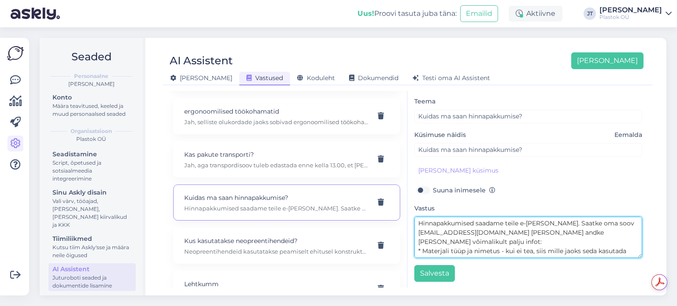
type textarea "Hinnapakkumised saadame teile e-[PERSON_NAME]. Saatke oma soov [EMAIL_ADDRESS][…"
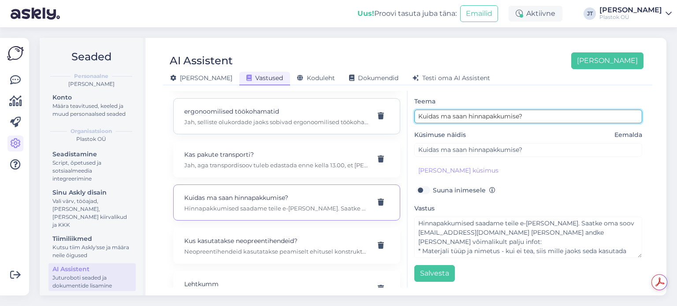
drag, startPoint x: 531, startPoint y: 112, endPoint x: 365, endPoint y: 119, distance: 165.9
click at [365, 119] on div "Kõige paremini vastab AI Assistent, kui [PERSON_NAME] näiteid, kuidas soovid, e…" at bounding box center [408, 189] width 482 height 197
type input "Hinnapakkumine"
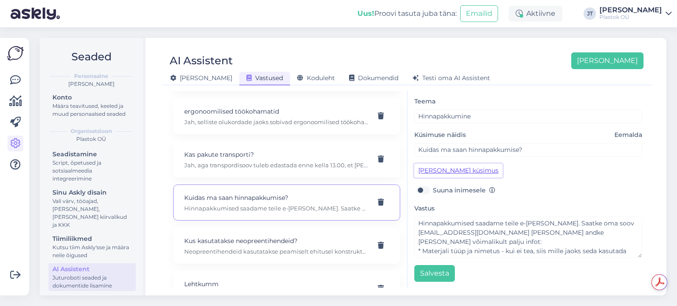
click at [439, 172] on button "[PERSON_NAME] küsimus" at bounding box center [458, 171] width 88 height 14
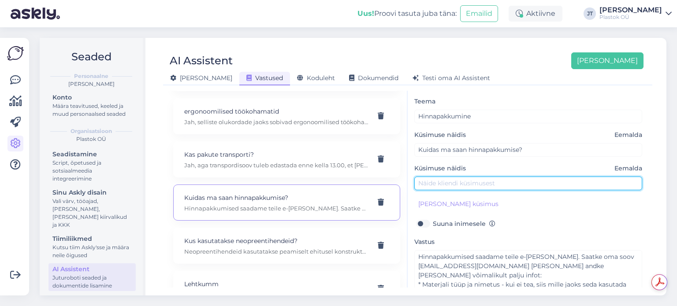
click at [449, 183] on input "text" at bounding box center [528, 184] width 228 height 14
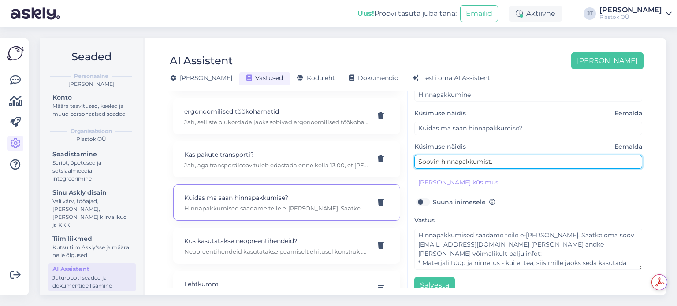
scroll to position [60, 0]
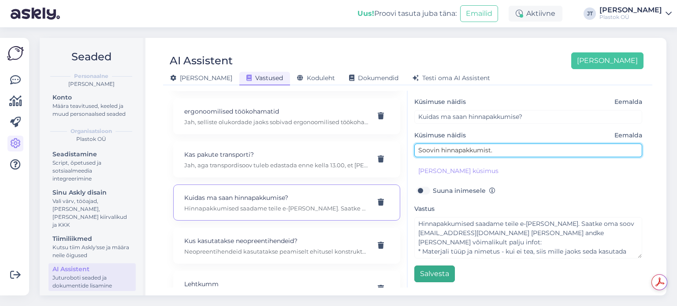
type input "Soovin hinnapakkumist."
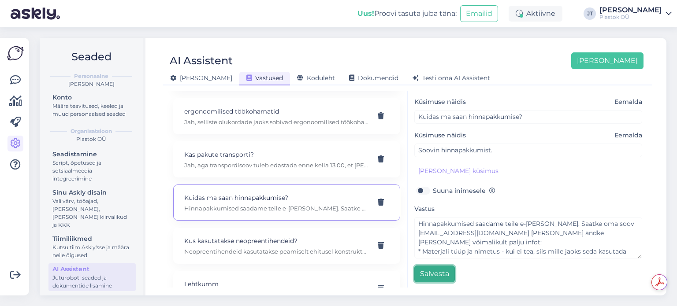
click at [441, 268] on button "Salvesta" at bounding box center [434, 274] width 41 height 17
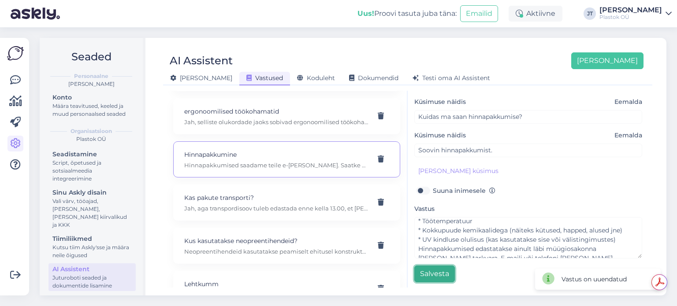
scroll to position [93, 0]
click at [439, 276] on button "Salvesta" at bounding box center [434, 274] width 41 height 17
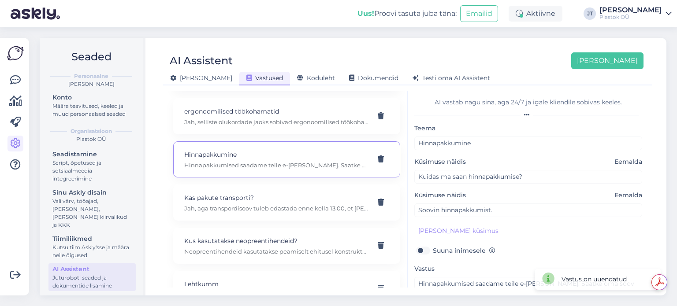
scroll to position [60, 0]
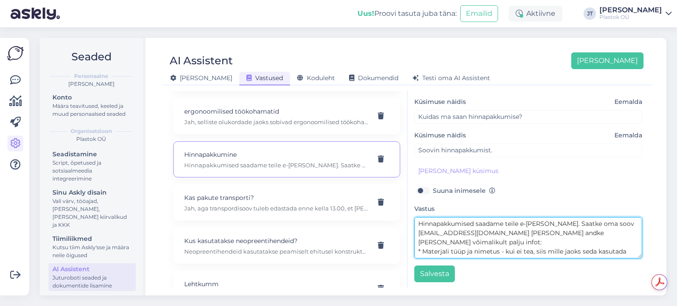
click at [556, 224] on textarea "Hinnapakkumised saadame teile e-[PERSON_NAME]. Saatke oma soov [EMAIL_ADDRESS][…" at bounding box center [528, 237] width 228 height 41
type textarea "Hinnapakkumised saadame teile e-[PERSON_NAME] 1-2 päeva jooksul. Saatke oma soo…"
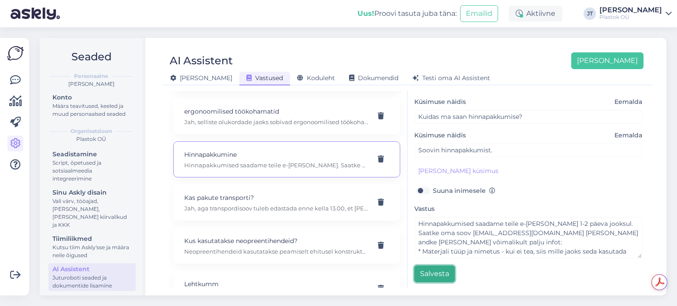
click at [442, 276] on button "Salvesta" at bounding box center [434, 274] width 41 height 17
click at [428, 277] on button "Salvesta" at bounding box center [434, 274] width 41 height 17
click at [623, 65] on button "[PERSON_NAME]" at bounding box center [607, 60] width 72 height 17
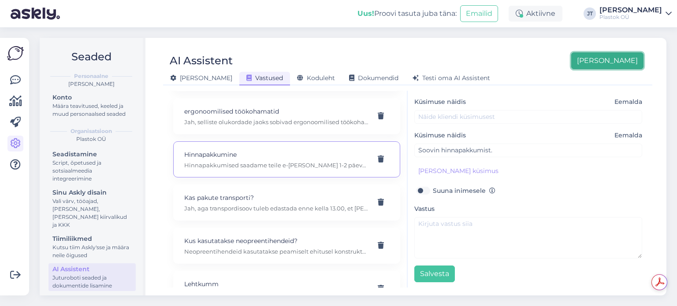
scroll to position [27, 0]
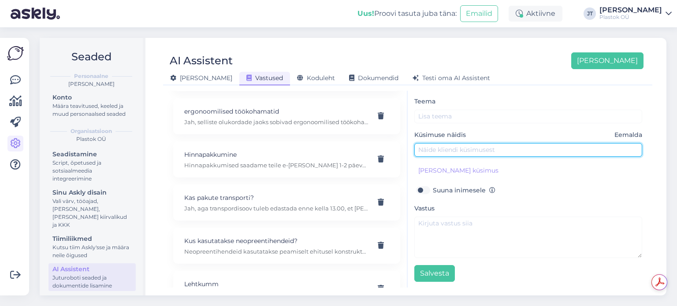
click at [442, 150] on input "text" at bounding box center [528, 150] width 228 height 14
paste input "Kui kiiresti ma saan hinnapakkumise?"
type input "Kui kiiresti ma saan hinnapakkumise?"
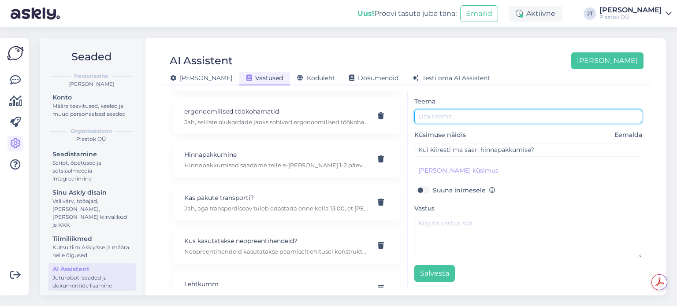
click at [447, 112] on input "text" at bounding box center [528, 117] width 228 height 14
type input "Hinnapakkumise kiirus"
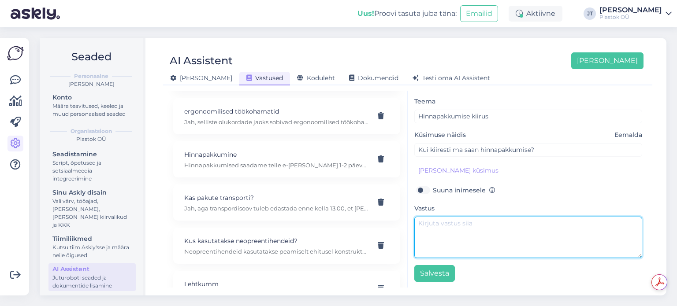
click at [437, 228] on textarea at bounding box center [528, 237] width 228 height 41
paste textarea "Saadame pakkumise esimesel võimalusel hiljemalt 1-2 tööpäeva jooksul."
type textarea "Saadame pakkumise esimesel võimalusel hiljemalt 1-2 tööpäeva jooksul."
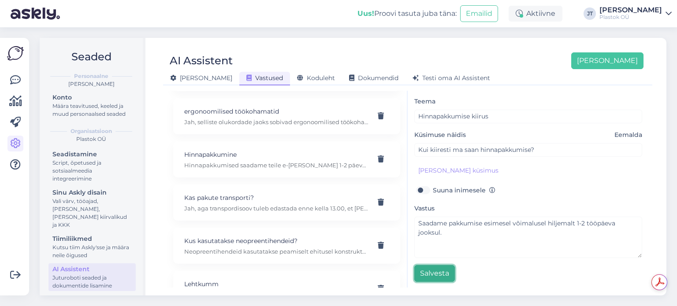
click at [438, 273] on button "Salvesta" at bounding box center [434, 273] width 41 height 17
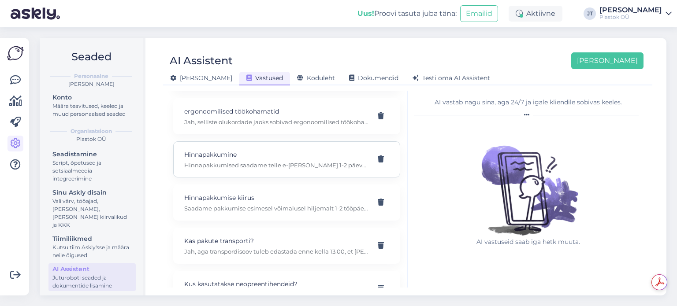
scroll to position [0, 0]
